Goal: Task Accomplishment & Management: Use online tool/utility

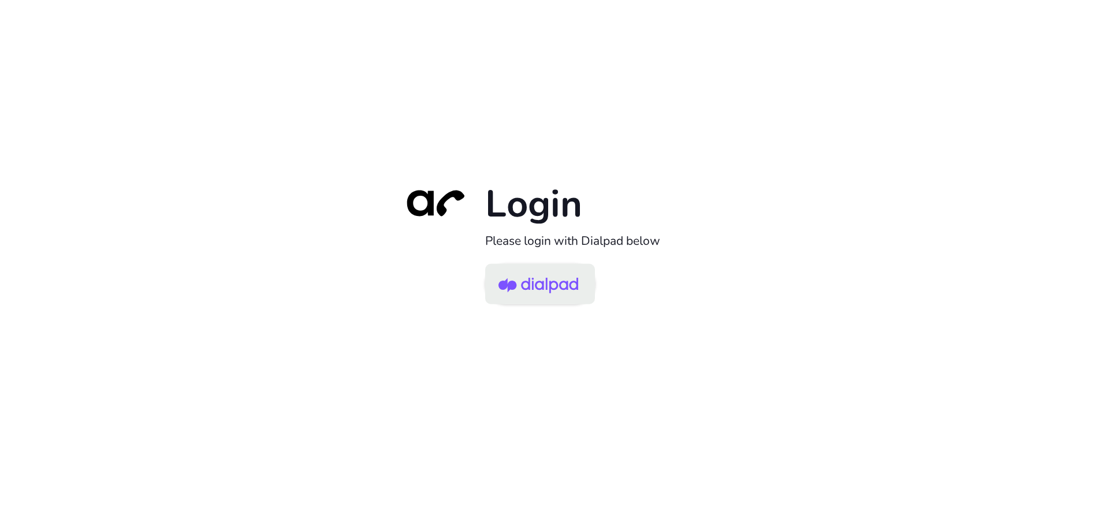
click at [530, 278] on img at bounding box center [538, 285] width 80 height 38
click at [550, 281] on img at bounding box center [538, 285] width 80 height 38
click at [574, 277] on img at bounding box center [538, 285] width 80 height 38
